Goal: Information Seeking & Learning: Understand process/instructions

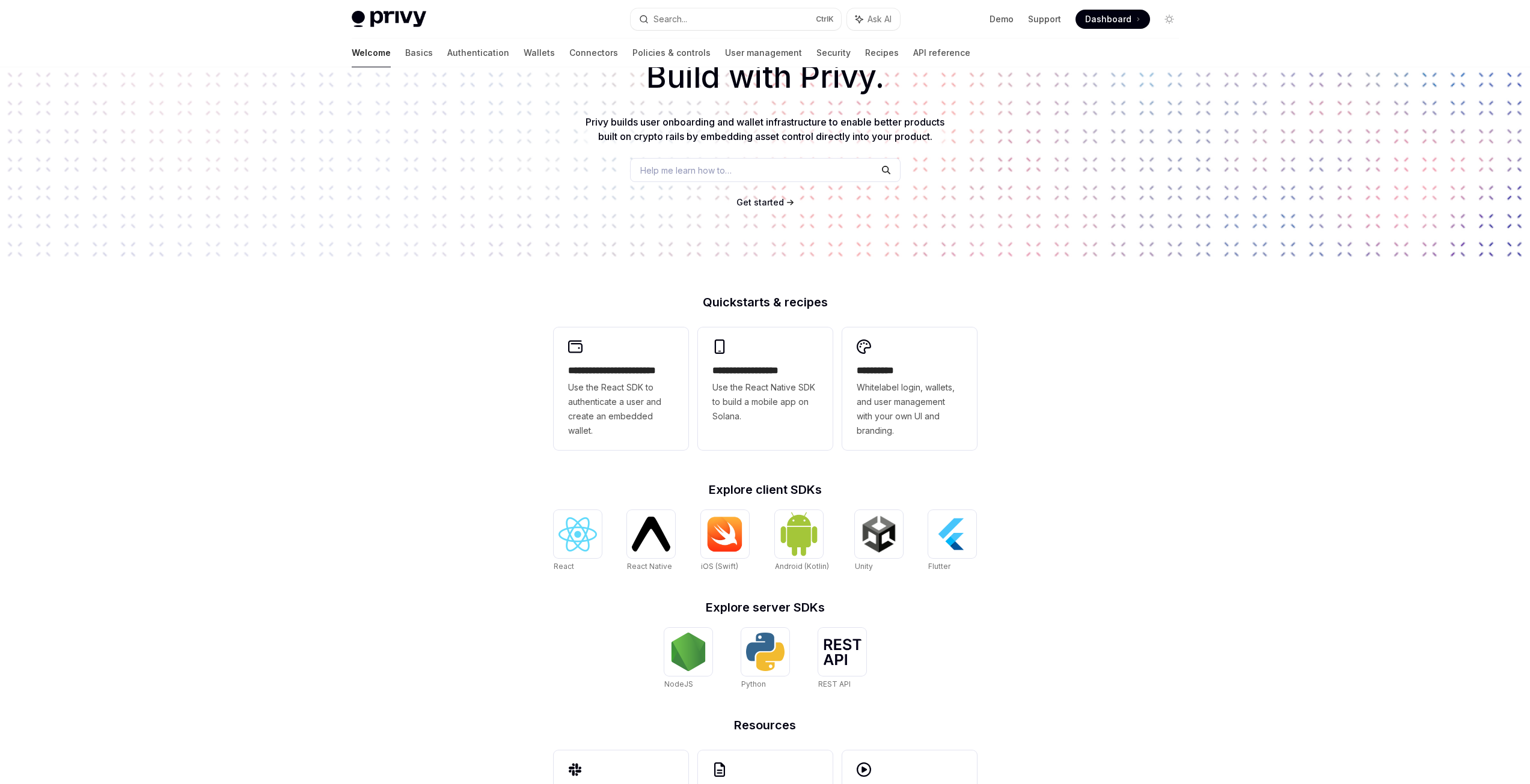
scroll to position [171, 0]
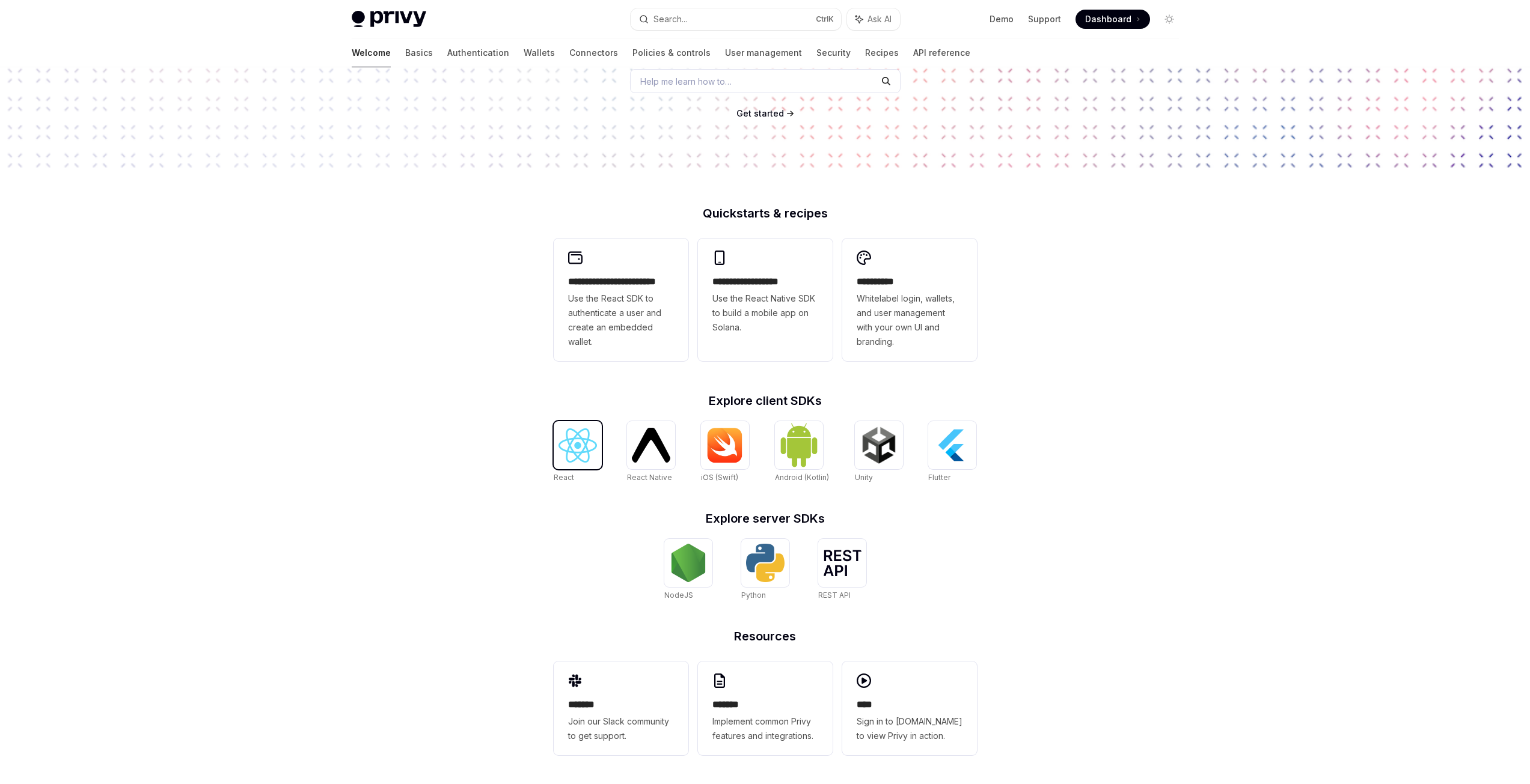
click at [577, 449] on img at bounding box center [578, 446] width 38 height 35
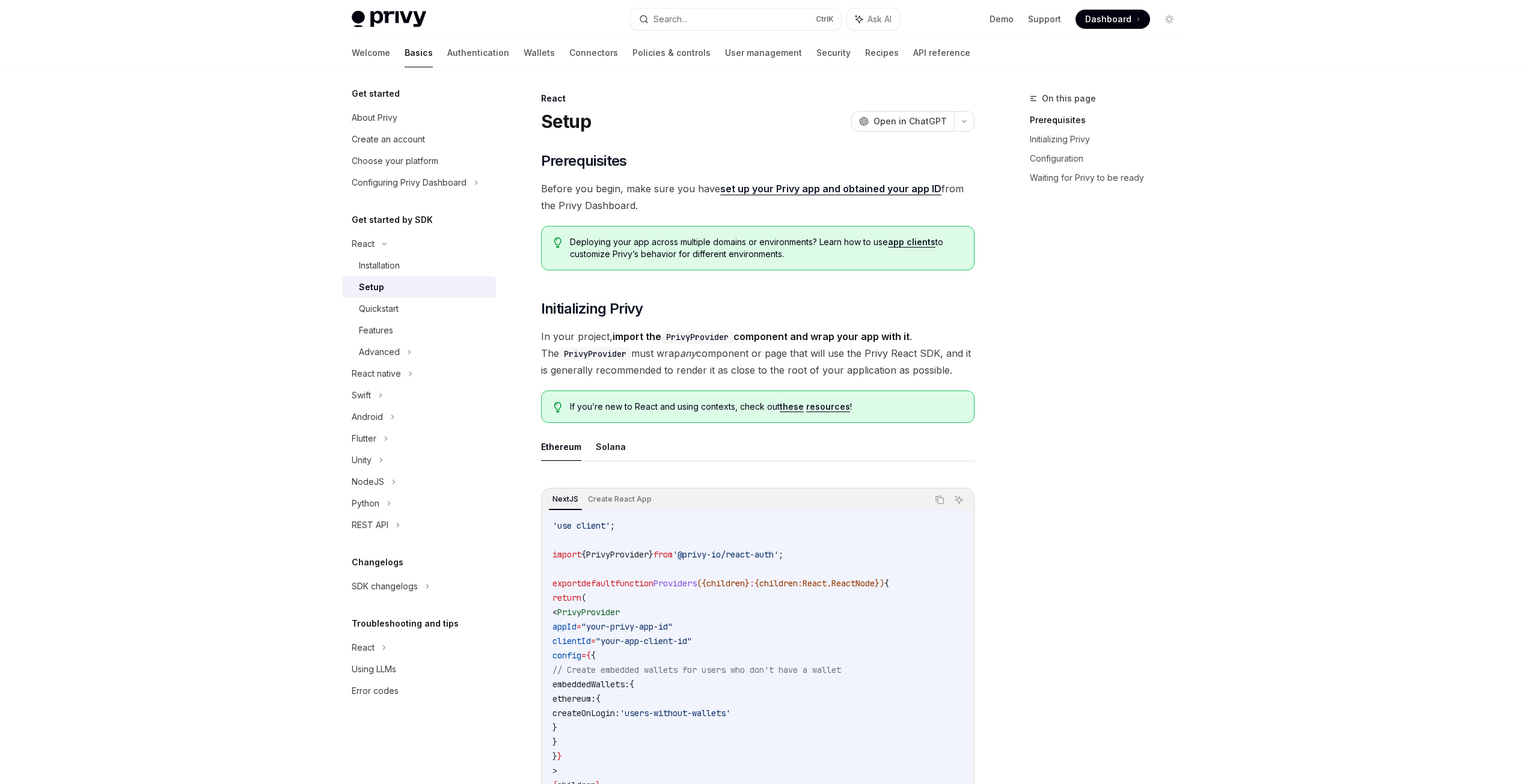
drag, startPoint x: 529, startPoint y: 335, endPoint x: 970, endPoint y: 362, distance: 441.8
click at [657, 188] on span "Before you begin, make sure you have set up your Privy app and obtained your ap…" at bounding box center [758, 197] width 433 height 34
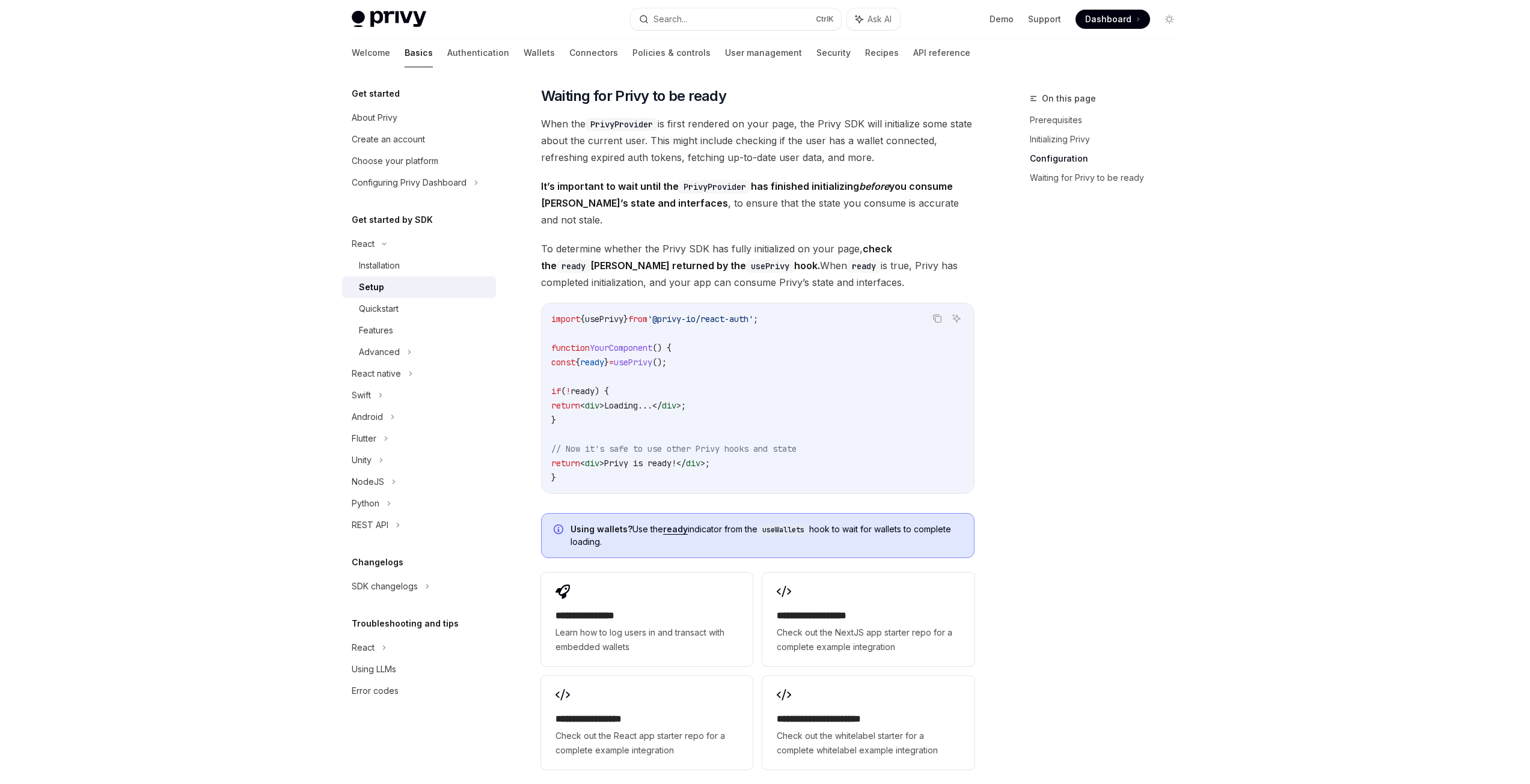
scroll to position [1142, 0]
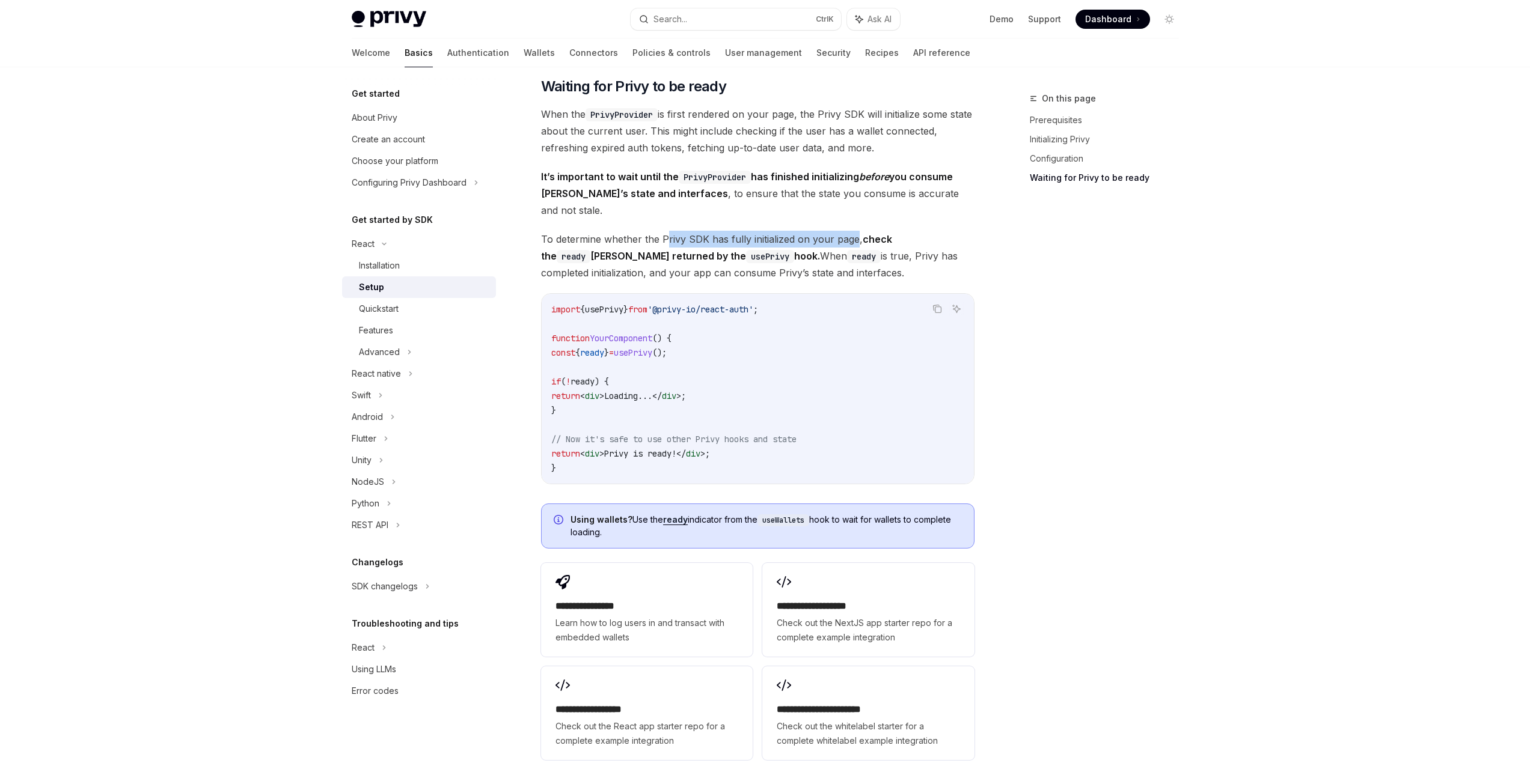
drag, startPoint x: 668, startPoint y: 220, endPoint x: 853, endPoint y: 221, distance: 185.0
click at [853, 231] on span "To determine whether the Privy SDK has fully initialized on your page, check th…" at bounding box center [758, 256] width 433 height 50
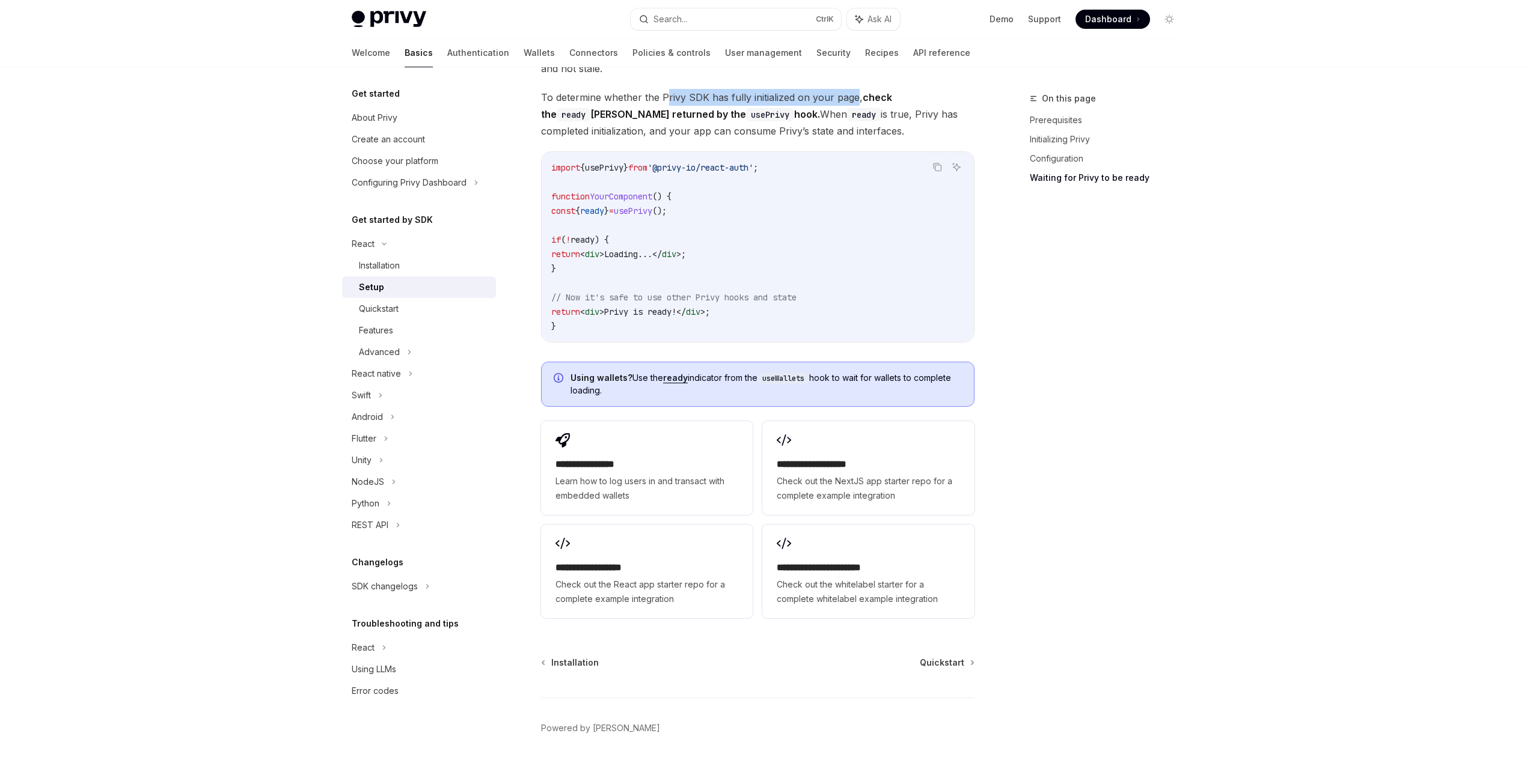
scroll to position [1284, 0]
drag, startPoint x: 740, startPoint y: 99, endPoint x: 861, endPoint y: 111, distance: 121.6
click at [861, 111] on span "To determine whether the Privy SDK has fully initialized on your page, check th…" at bounding box center [758, 113] width 433 height 50
click at [617, 577] on span "Check out the React app starter repo for a complete example integration" at bounding box center [646, 590] width 182 height 29
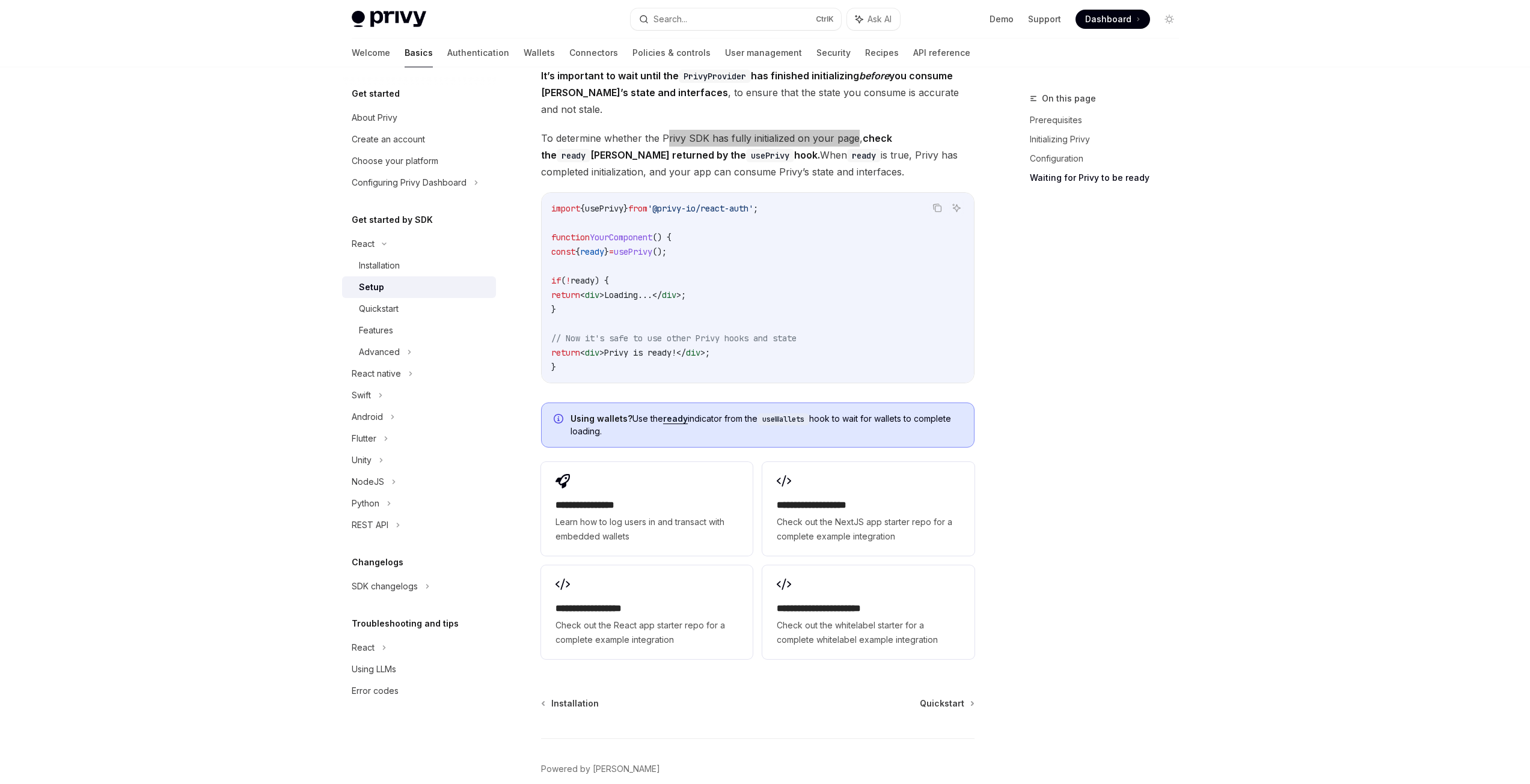
scroll to position [1224, 0]
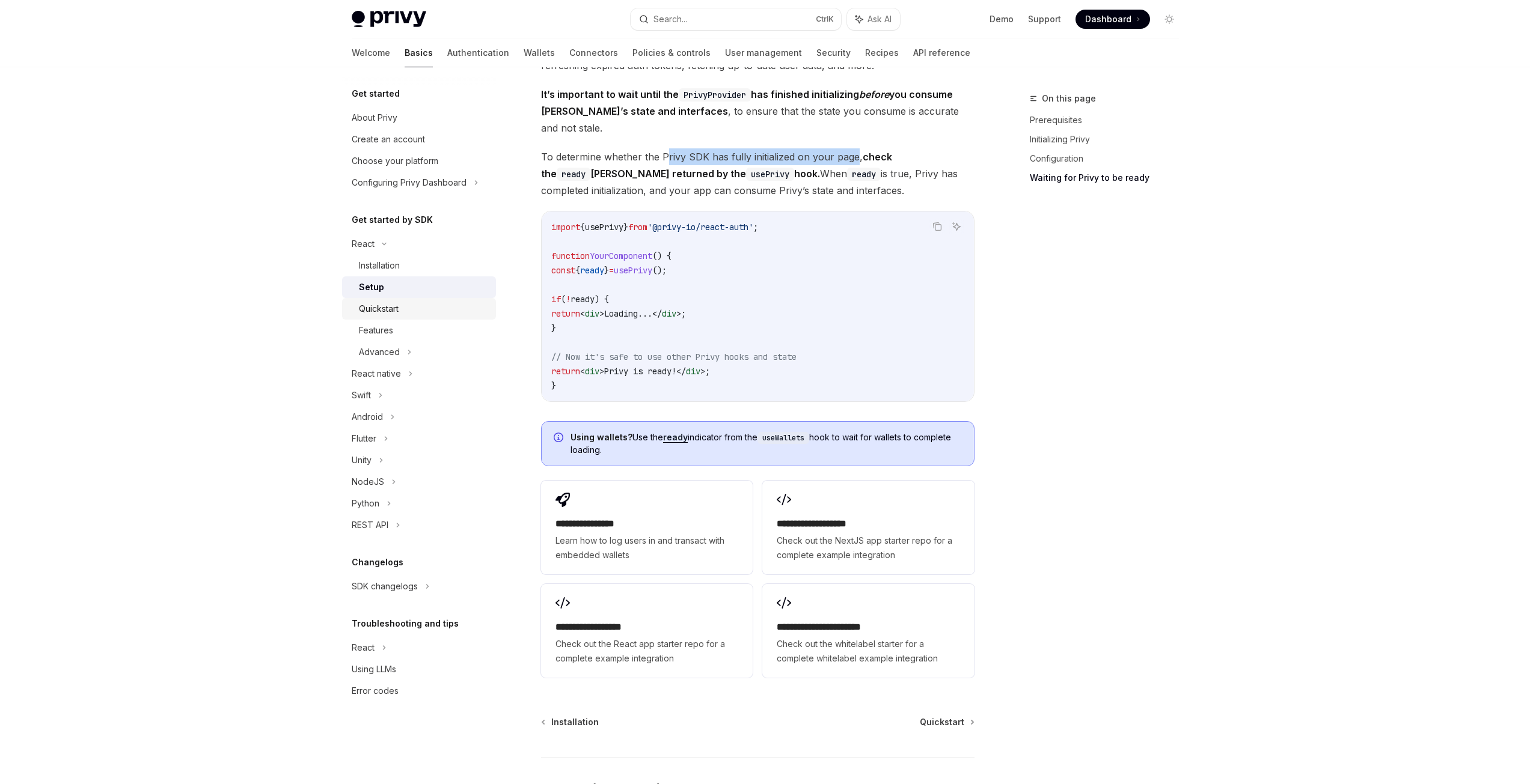
click at [419, 313] on div "Quickstart" at bounding box center [424, 309] width 130 height 15
type textarea "*"
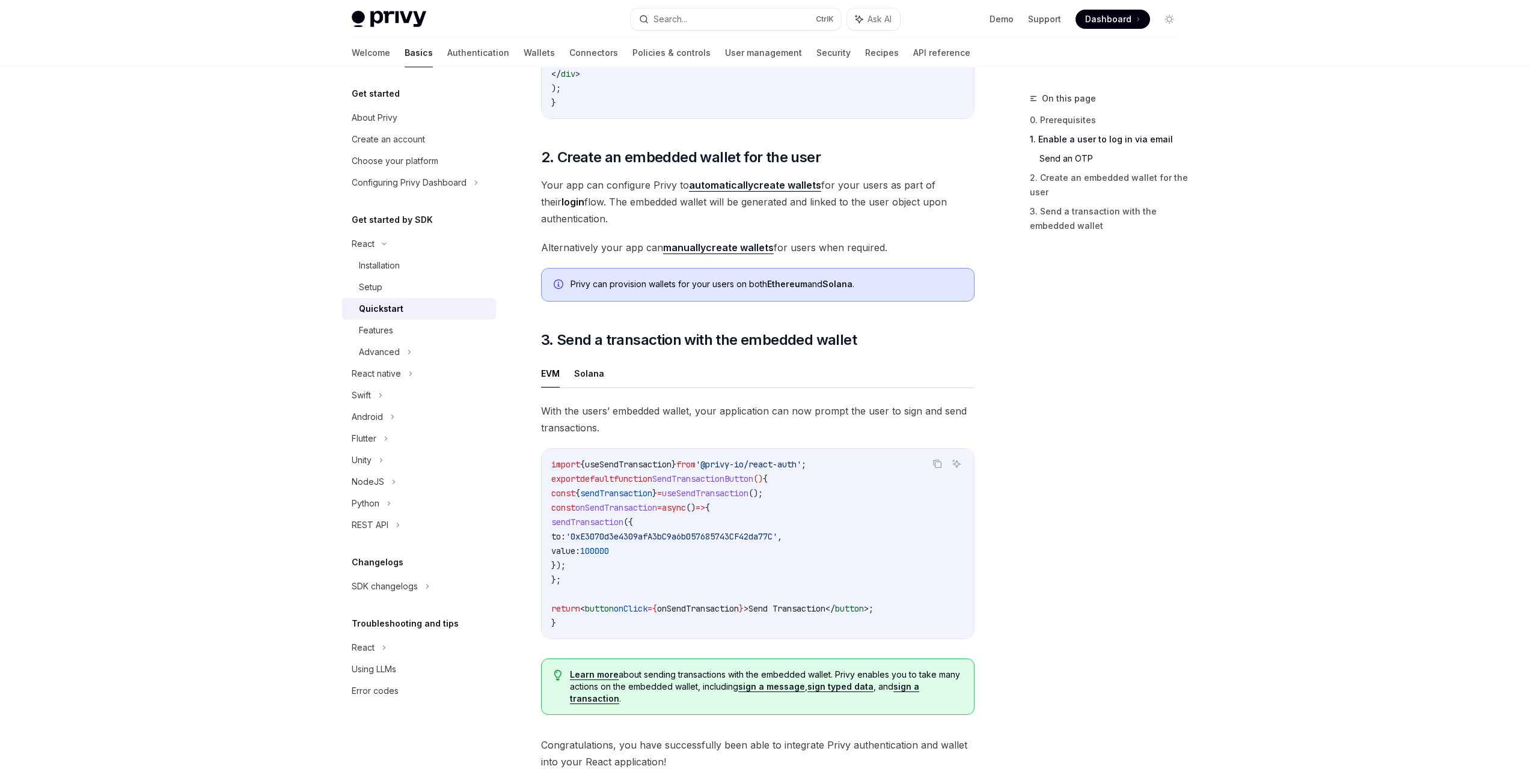
scroll to position [841, 0]
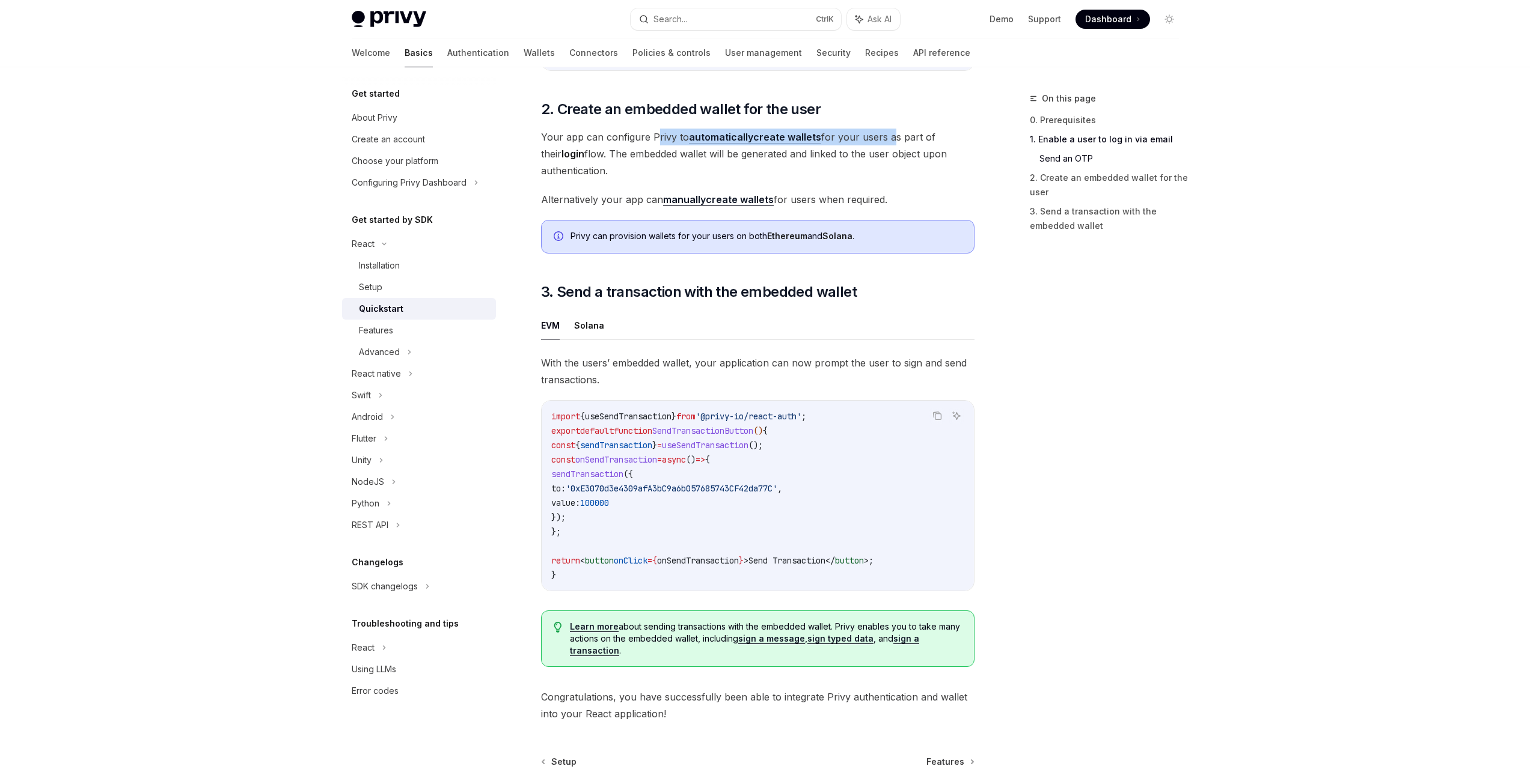
drag, startPoint x: 654, startPoint y: 143, endPoint x: 887, endPoint y: 141, distance: 233.0
click at [887, 141] on span "Your app can configure Privy to automatically create wallets for your users as …" at bounding box center [758, 154] width 433 height 50
drag, startPoint x: 661, startPoint y: 163, endPoint x: 602, endPoint y: 170, distance: 59.4
click at [602, 170] on span "Your app can configure Privy to automatically create wallets for your users as …" at bounding box center [758, 154] width 433 height 50
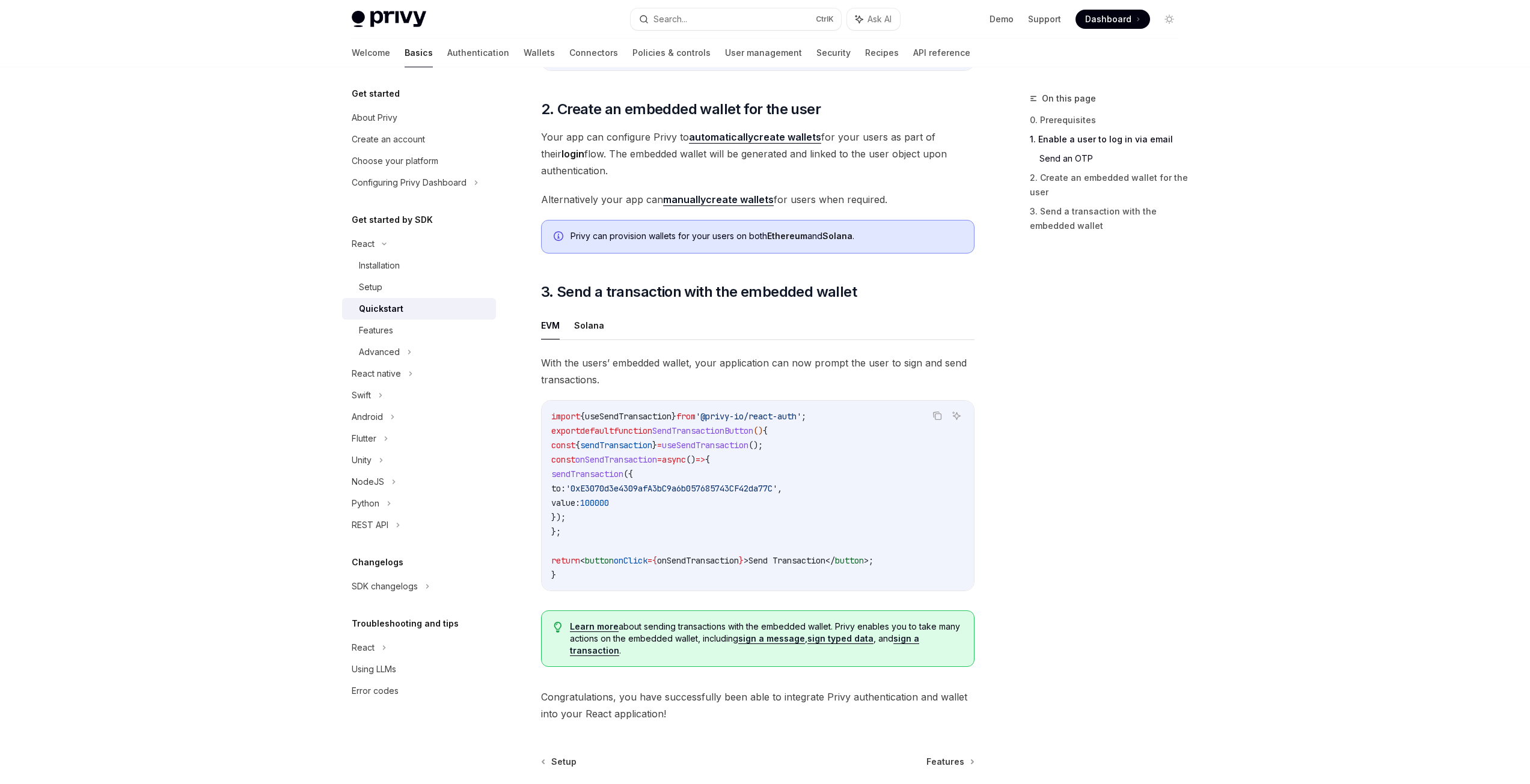
click at [660, 170] on span "Your app can configure Privy to automatically create wallets for your users as …" at bounding box center [758, 154] width 433 height 50
drag, startPoint x: 624, startPoint y: 388, endPoint x: 557, endPoint y: 370, distance: 69.4
click at [557, 370] on span "With the users’ embedded wallet, your application can now prompt the user to si…" at bounding box center [758, 371] width 433 height 34
click at [771, 362] on span "With the users’ embedded wallet, your application can now prompt the user to si…" at bounding box center [758, 371] width 433 height 34
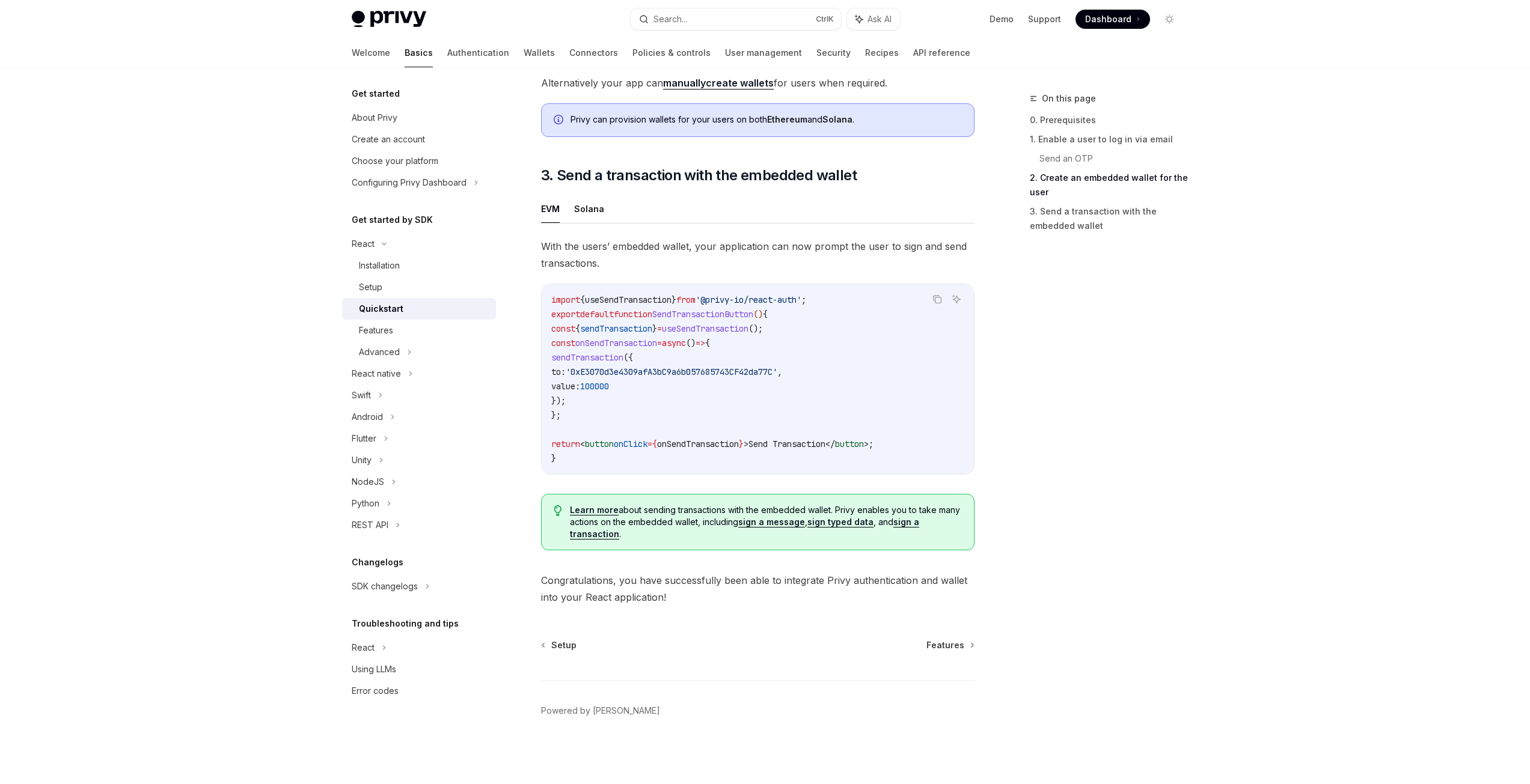
scroll to position [963, 0]
